Goal: Transaction & Acquisition: Book appointment/travel/reservation

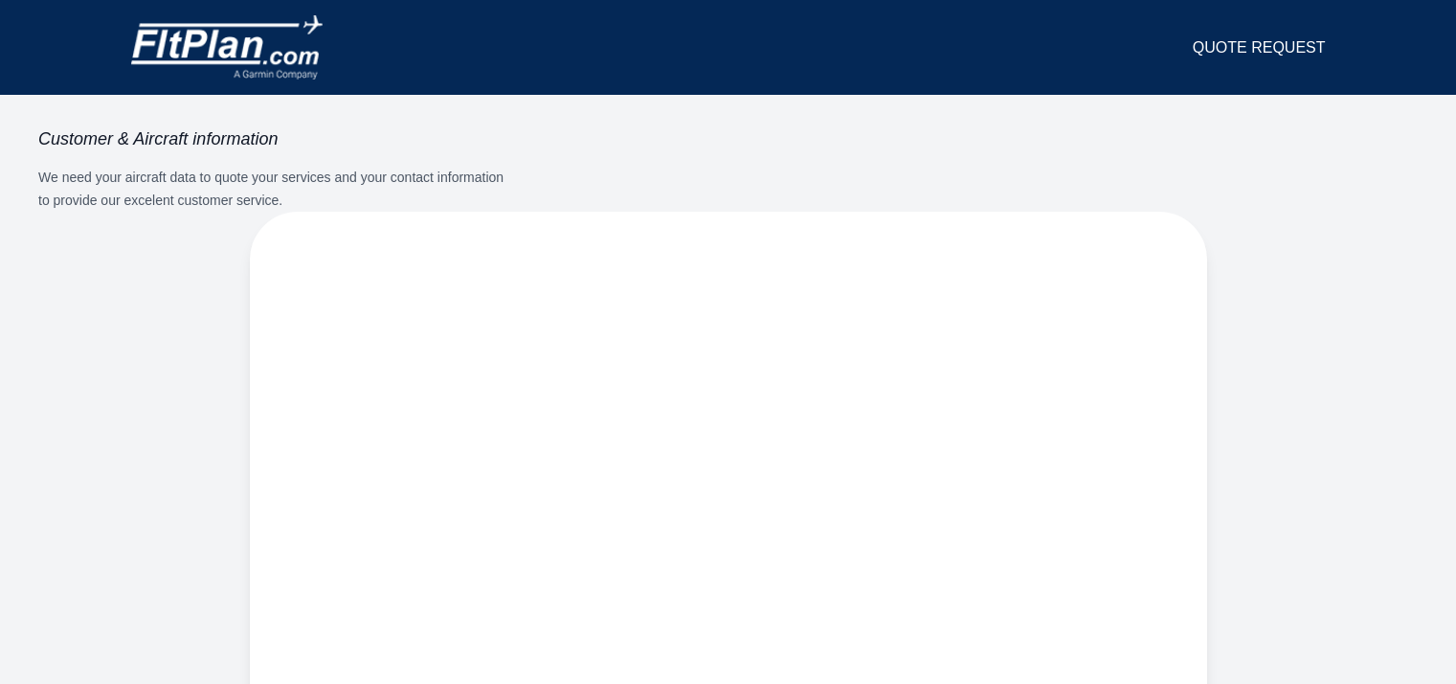
select select "**"
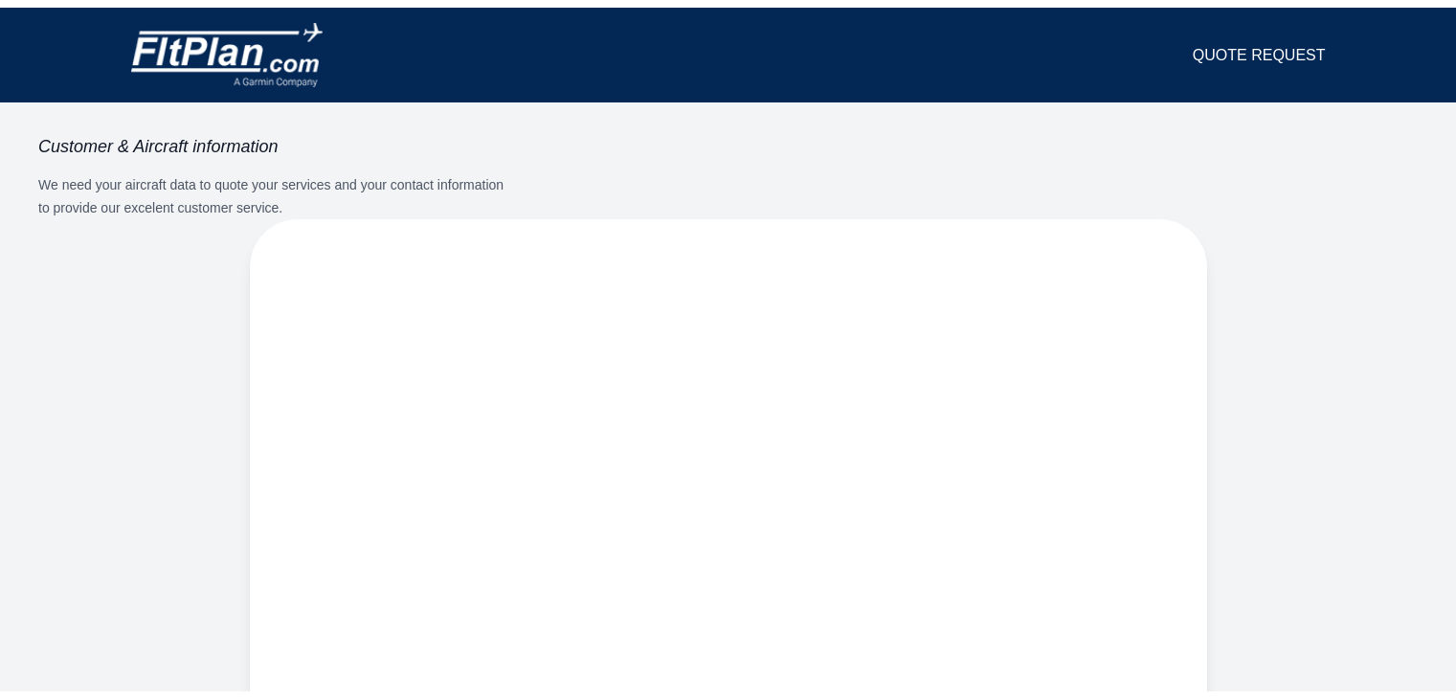
scroll to position [181, 0]
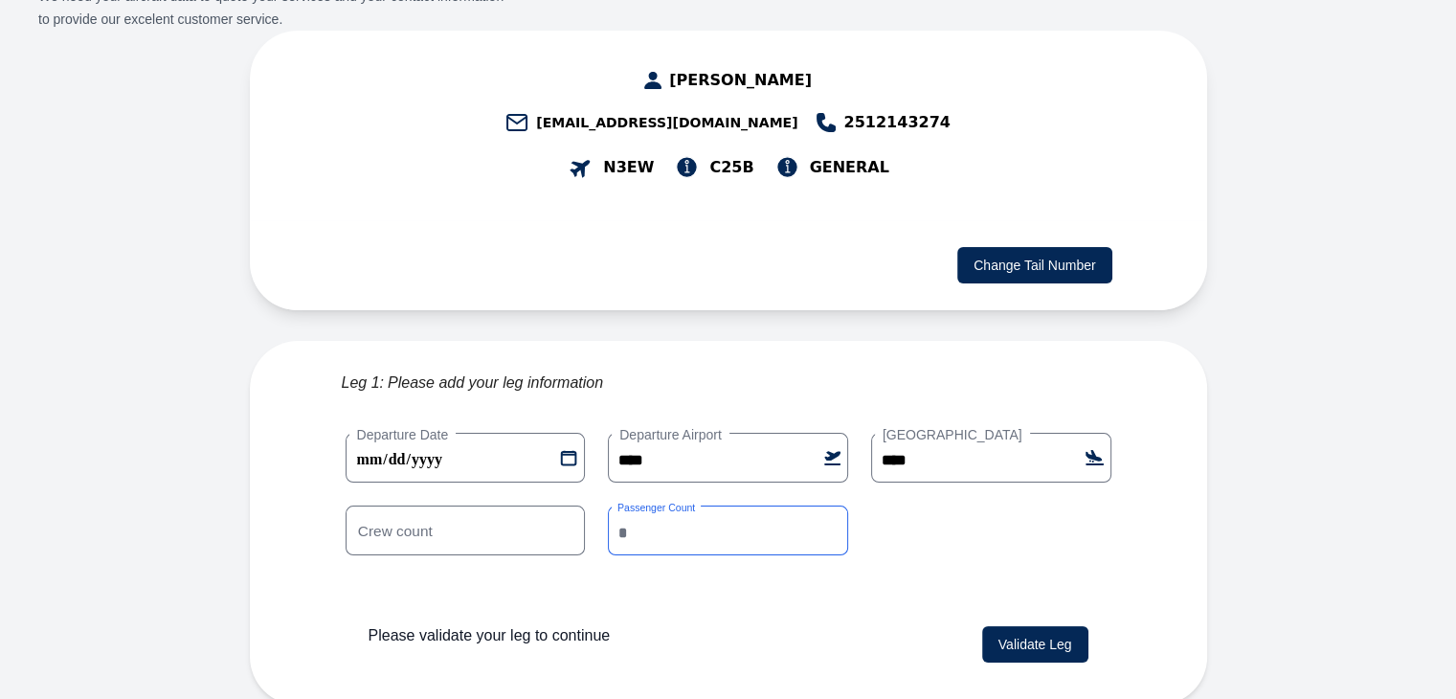
click at [827, 527] on input "*" at bounding box center [728, 531] width 240 height 50
type input "*"
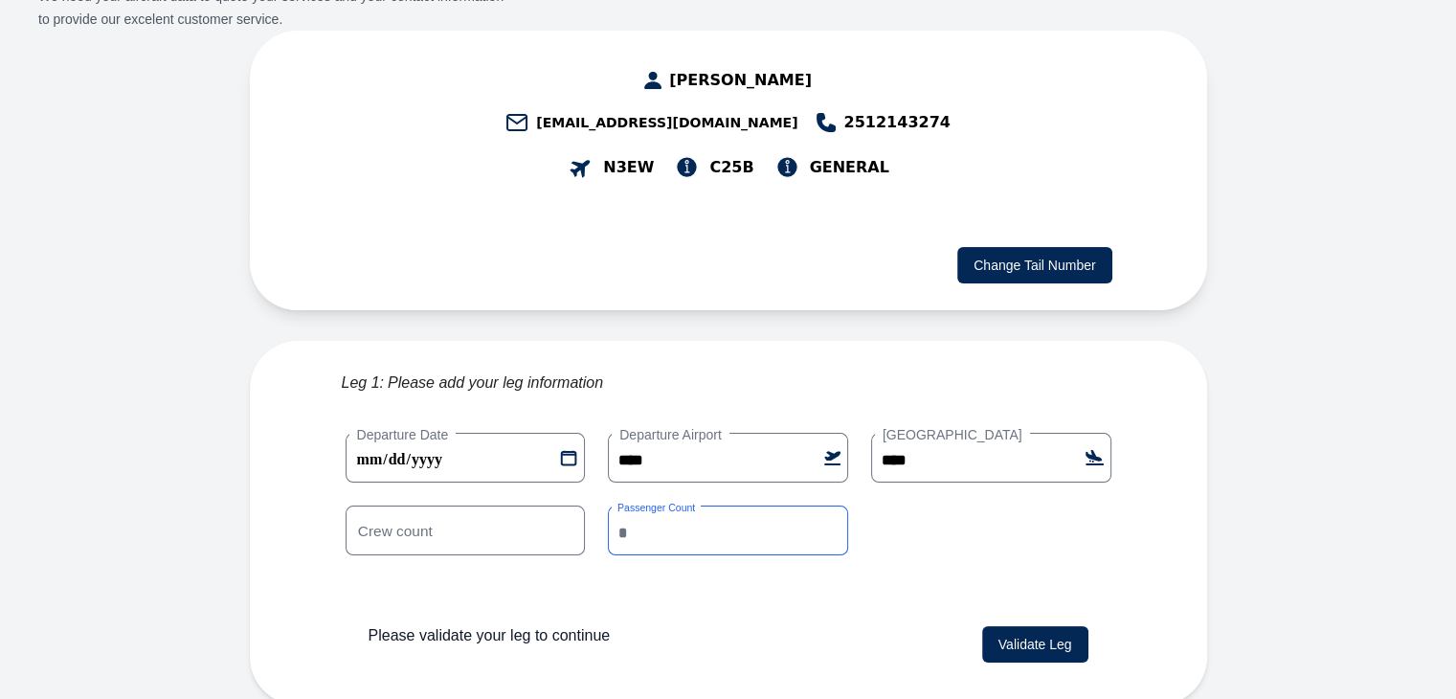
click at [827, 527] on input "*" at bounding box center [728, 531] width 240 height 50
click at [1042, 645] on button "Validate Leg" at bounding box center [1035, 644] width 106 height 36
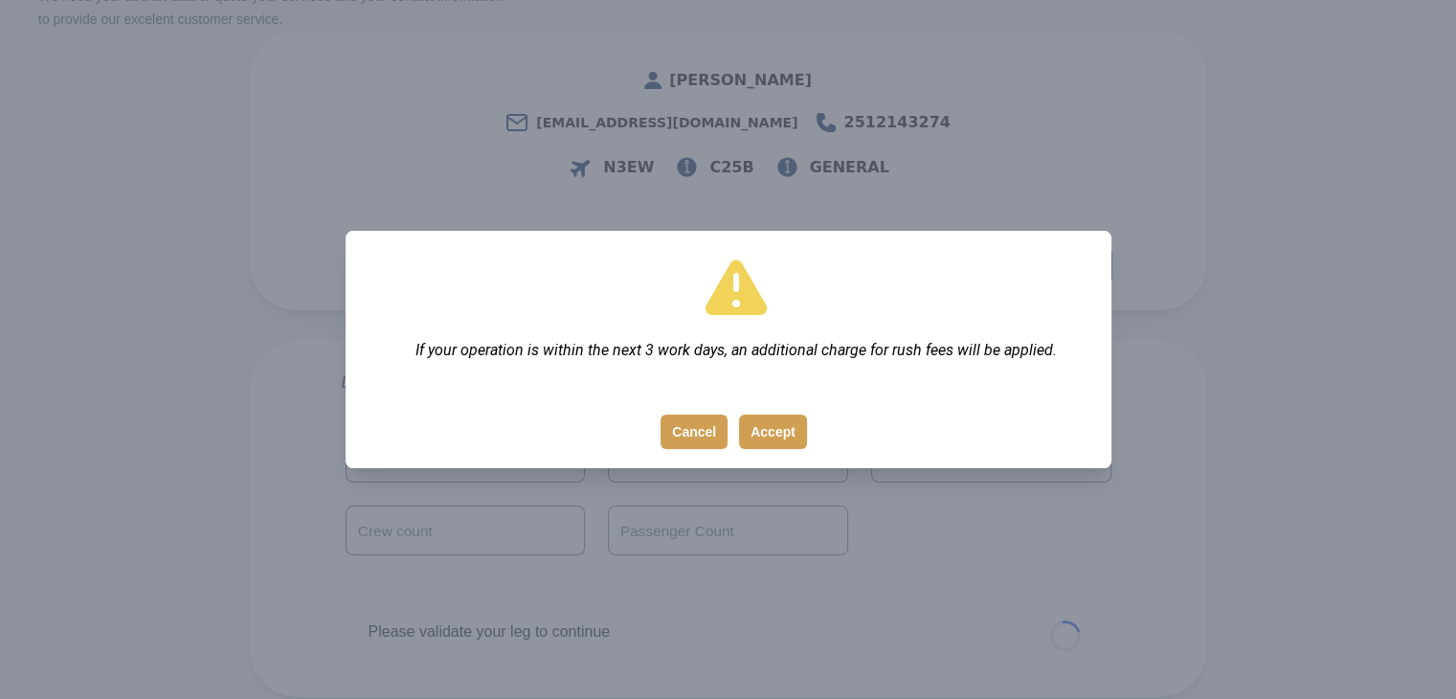
click at [783, 431] on button "Accept" at bounding box center [773, 432] width 68 height 34
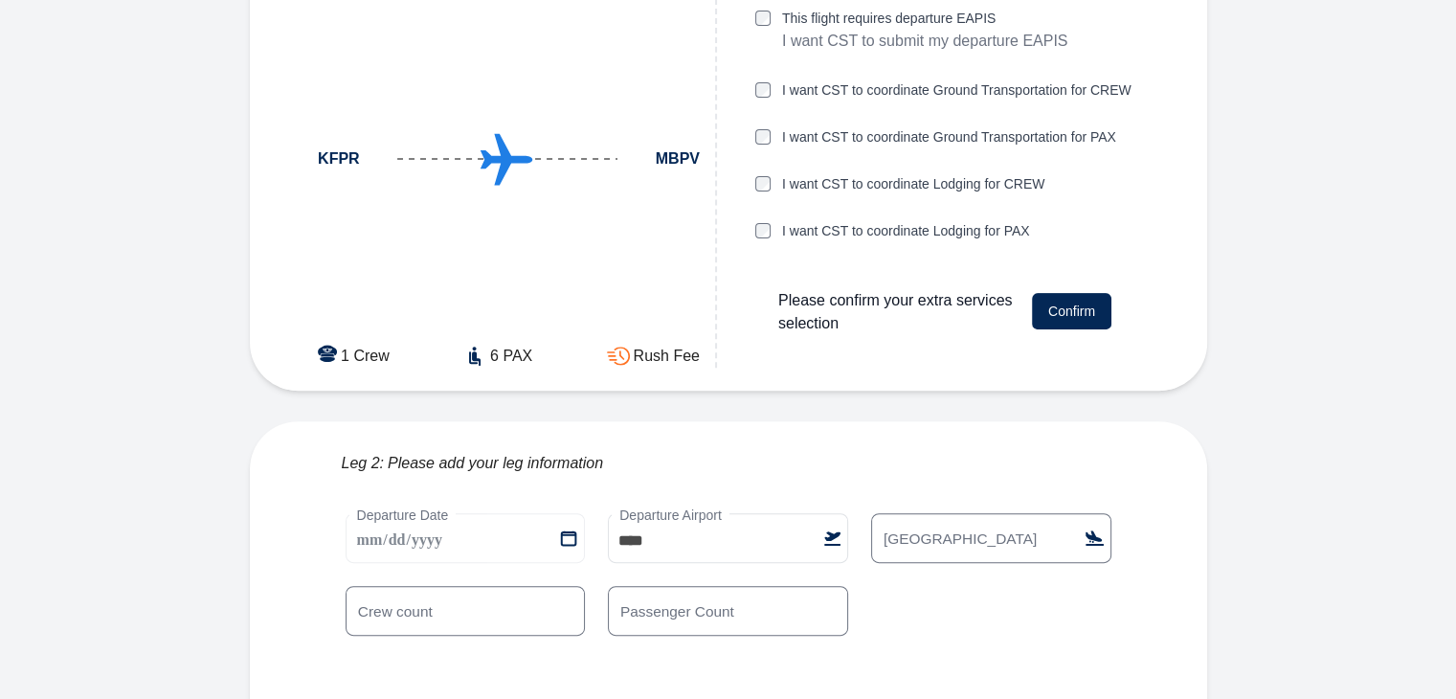
scroll to position [678, 0]
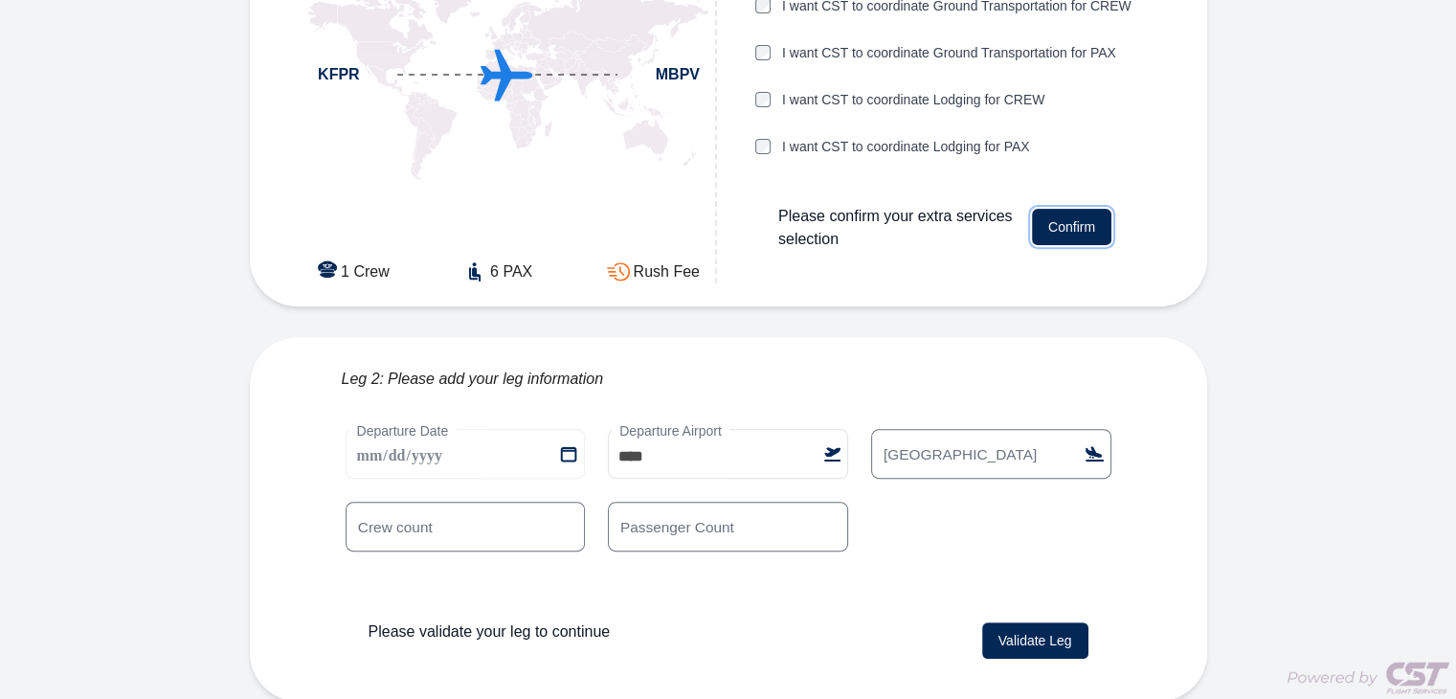
click at [1062, 217] on button "Confirm" at bounding box center [1071, 227] width 79 height 36
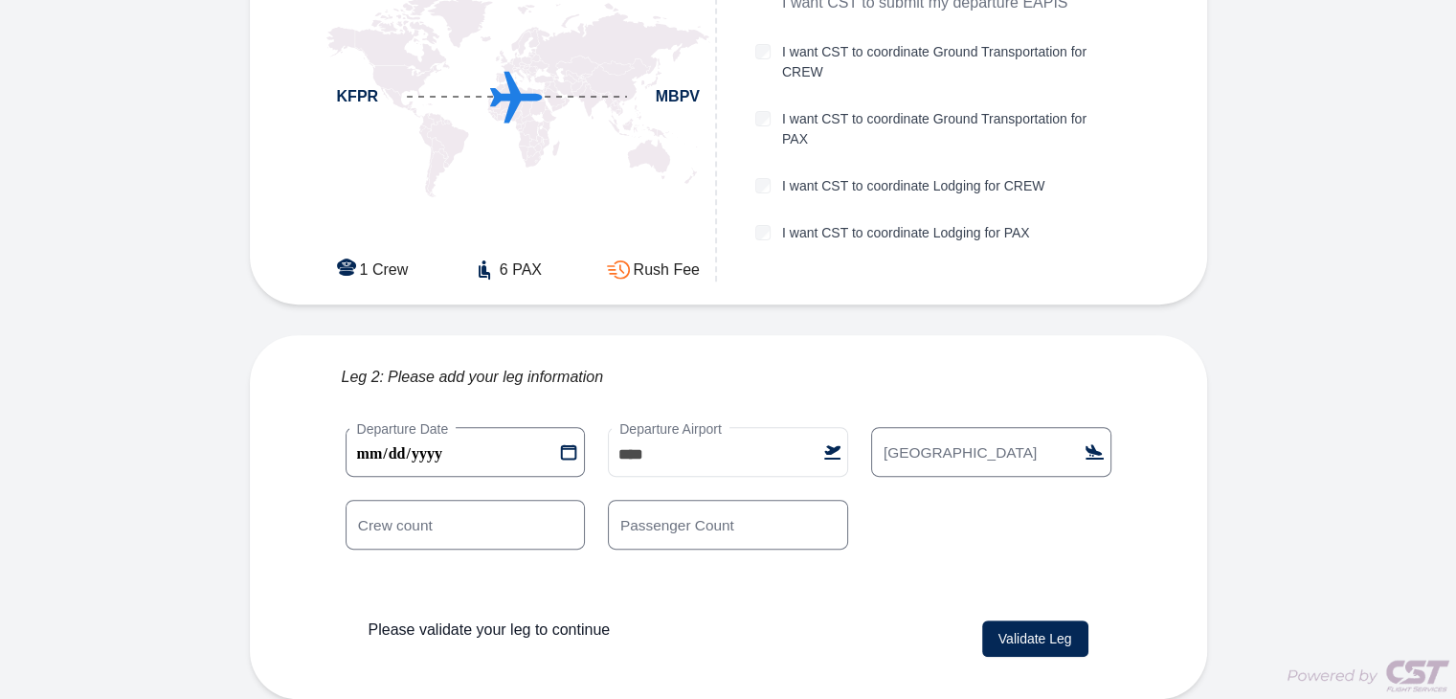
scroll to position [630, 0]
click at [569, 454] on 1 "**********" at bounding box center [466, 454] width 240 height 50
type 1 "**********"
click at [955, 449] on label "[GEOGRAPHIC_DATA]" at bounding box center [960, 453] width 170 height 21
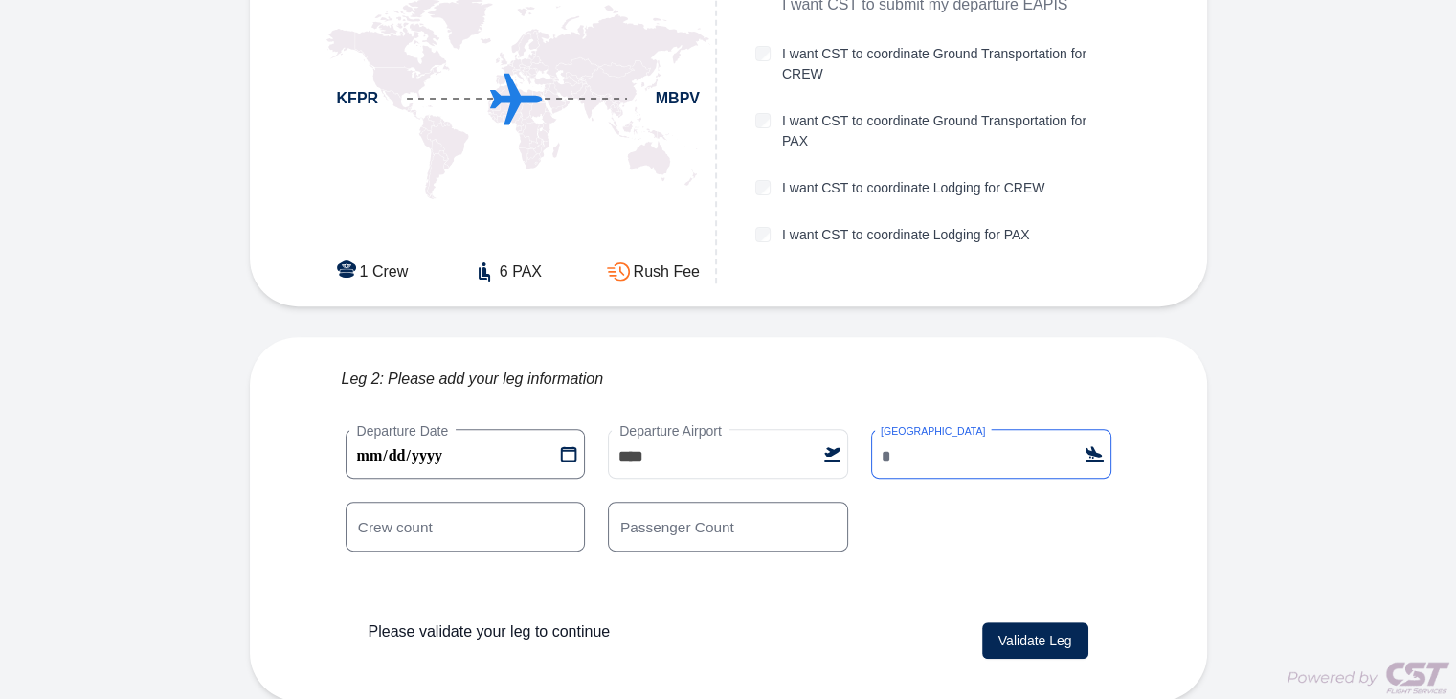
click at [955, 449] on input "[GEOGRAPHIC_DATA]" at bounding box center [991, 454] width 240 height 50
type input "****"
click at [833, 522] on input "*" at bounding box center [728, 527] width 240 height 50
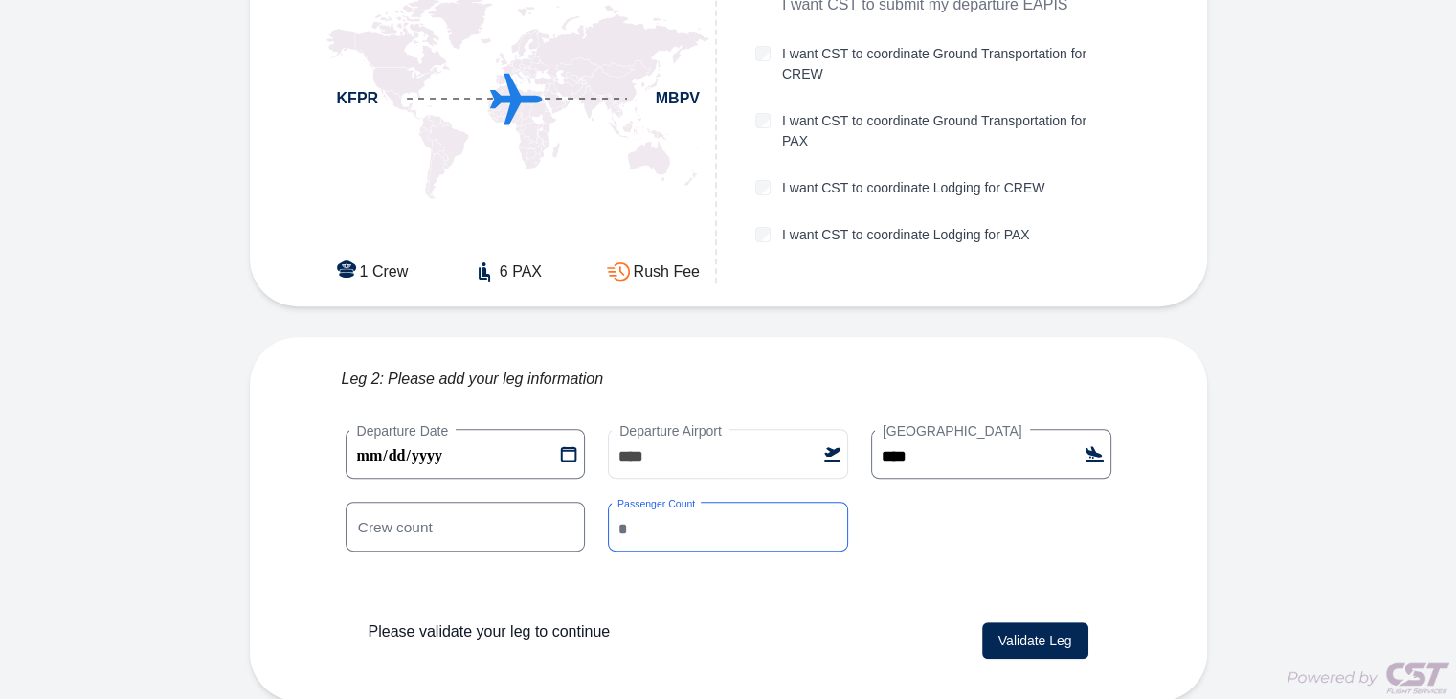
click at [833, 522] on input "*" at bounding box center [728, 527] width 240 height 50
type input "*"
click at [833, 522] on input "*" at bounding box center [728, 527] width 240 height 50
click at [1031, 633] on button "Validate Leg" at bounding box center [1035, 640] width 106 height 36
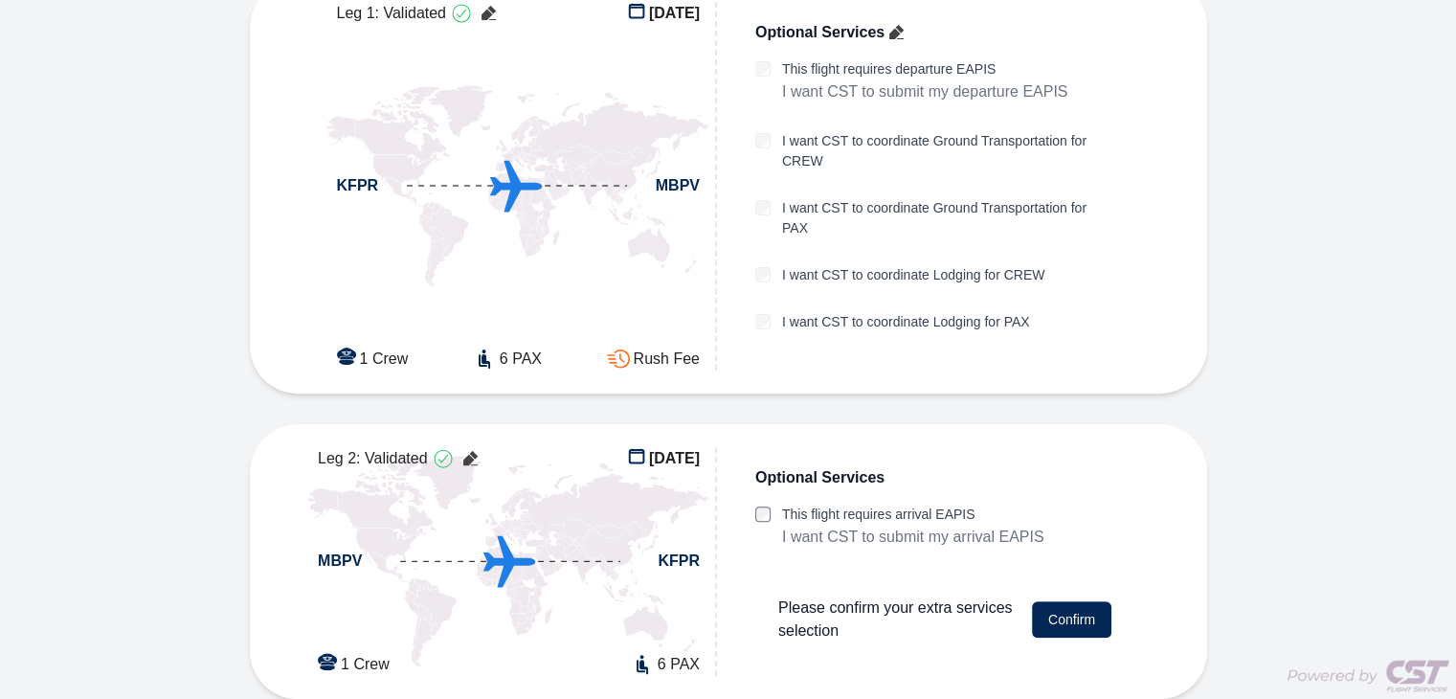
scroll to position [542, 0]
click at [1072, 626] on button "Confirm" at bounding box center [1071, 620] width 79 height 36
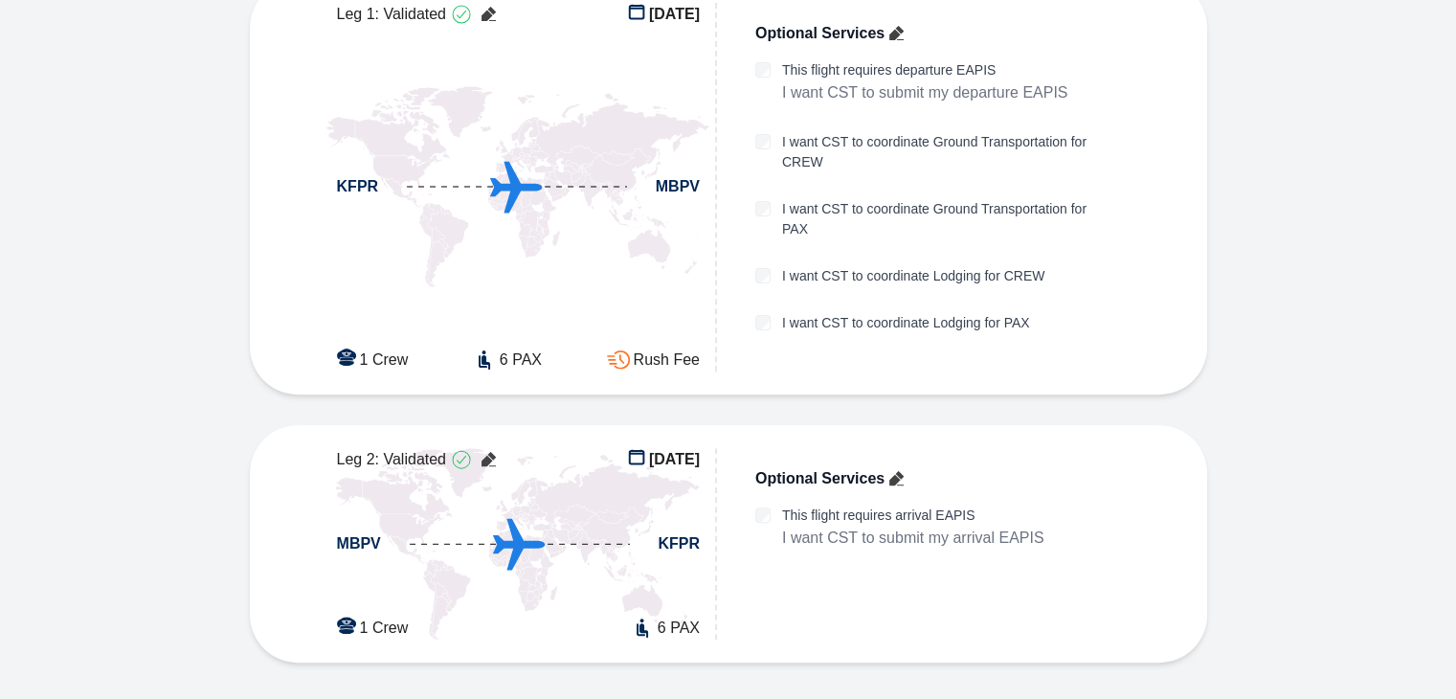
scroll to position [632, 0]
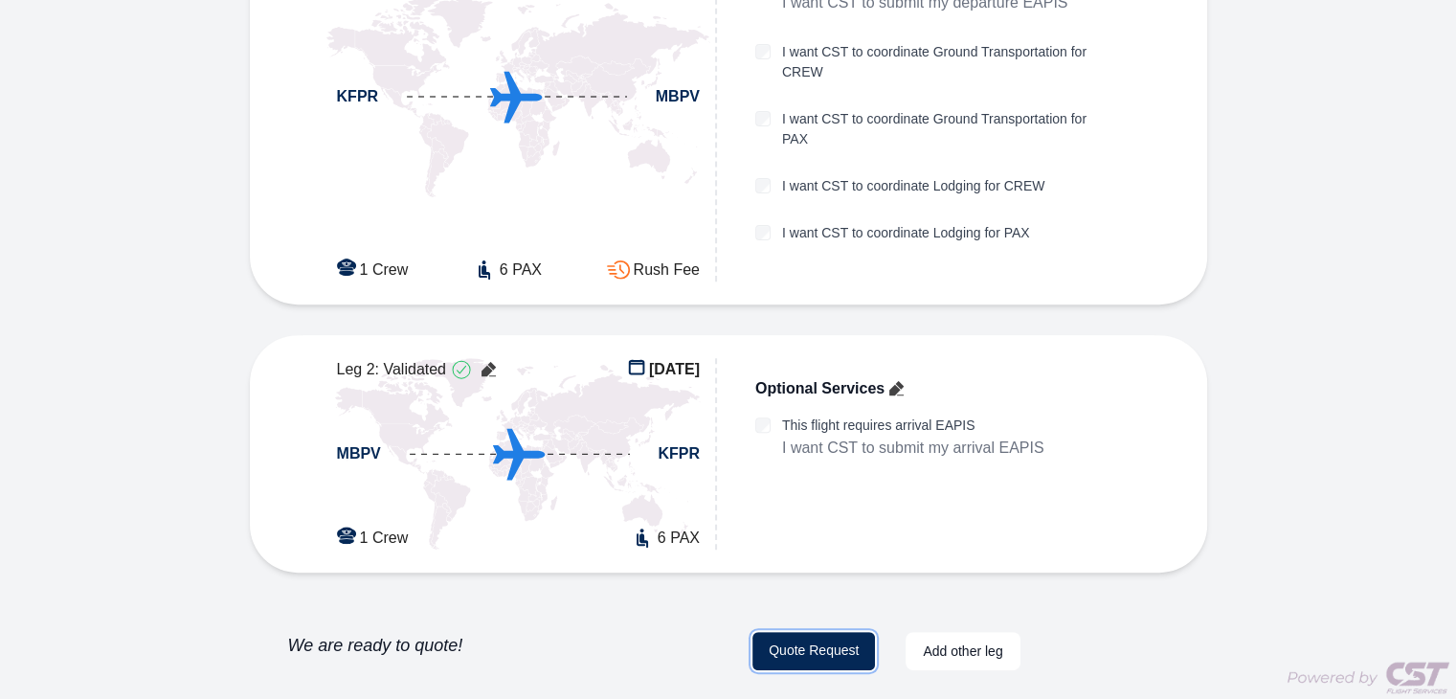
click at [794, 643] on button "Quote Request" at bounding box center [814, 651] width 123 height 38
